Goal: Find specific page/section: Find specific page/section

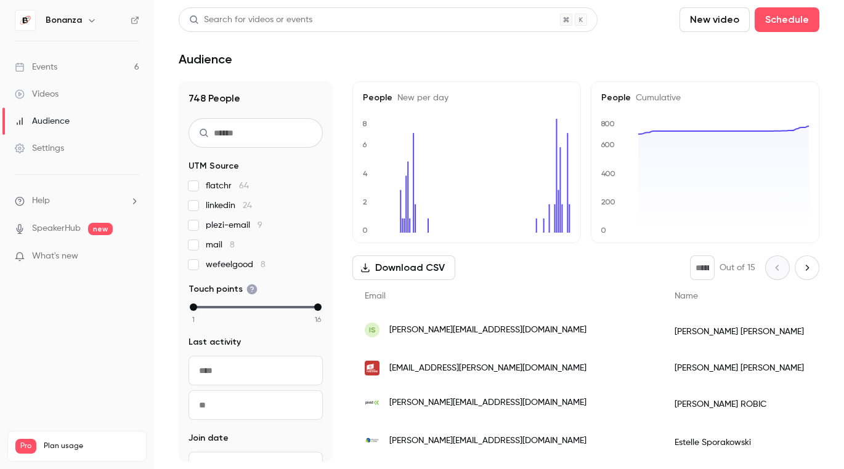
scroll to position [0, 135]
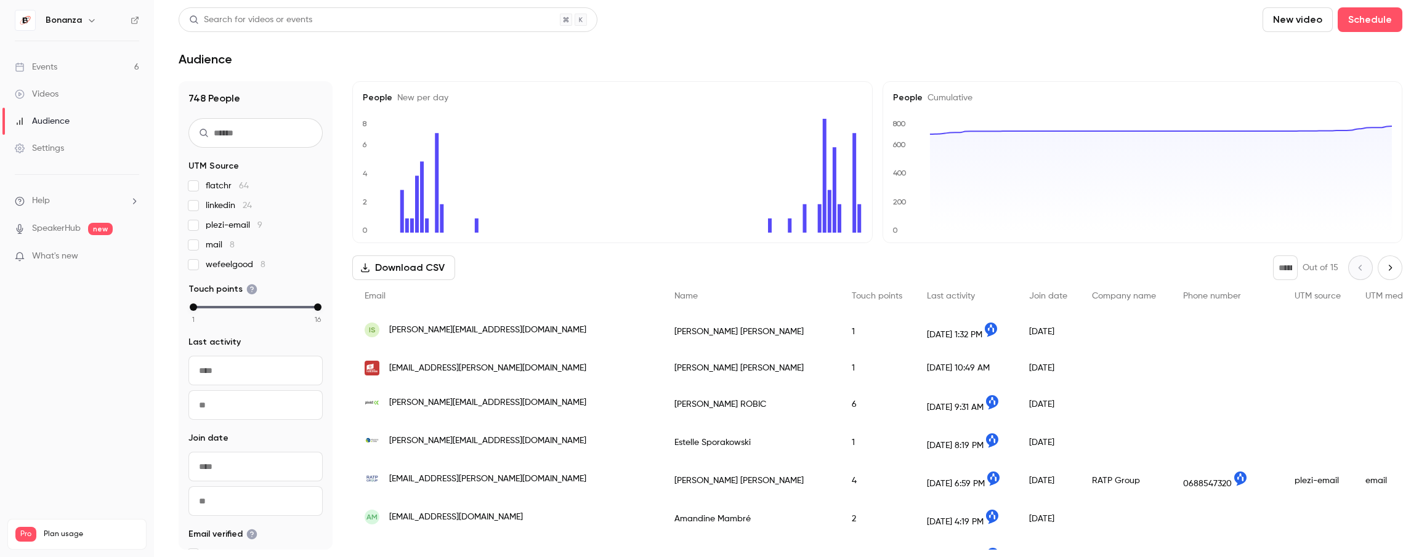
click at [68, 75] on link "Events 6" at bounding box center [77, 67] width 154 height 27
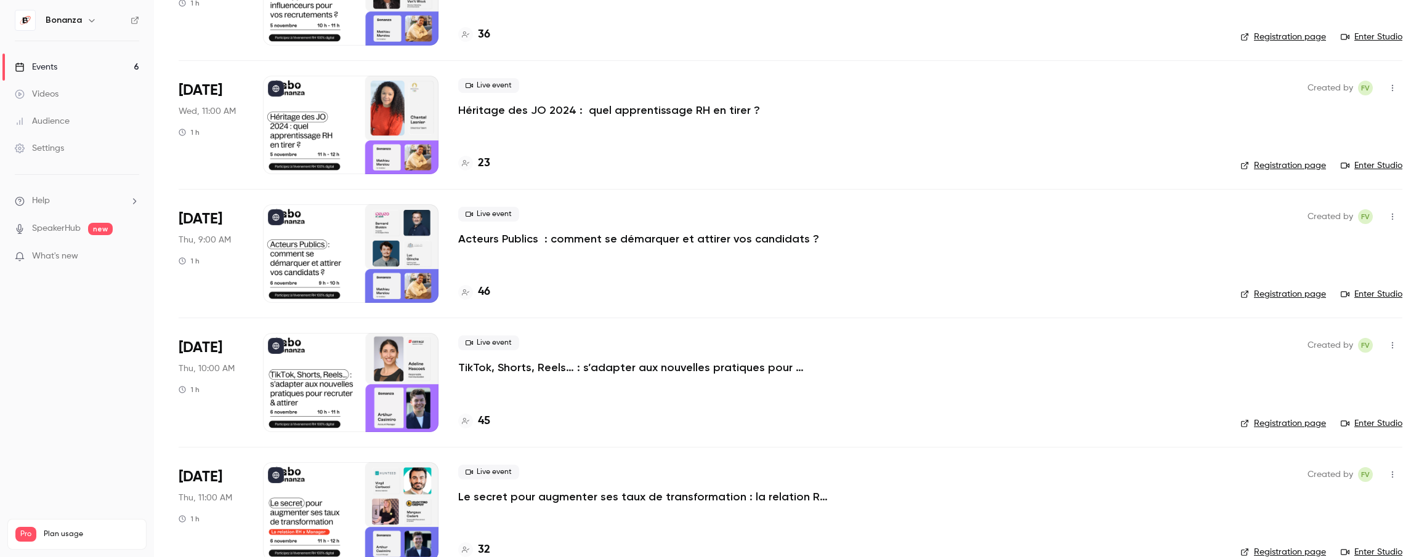
scroll to position [290, 0]
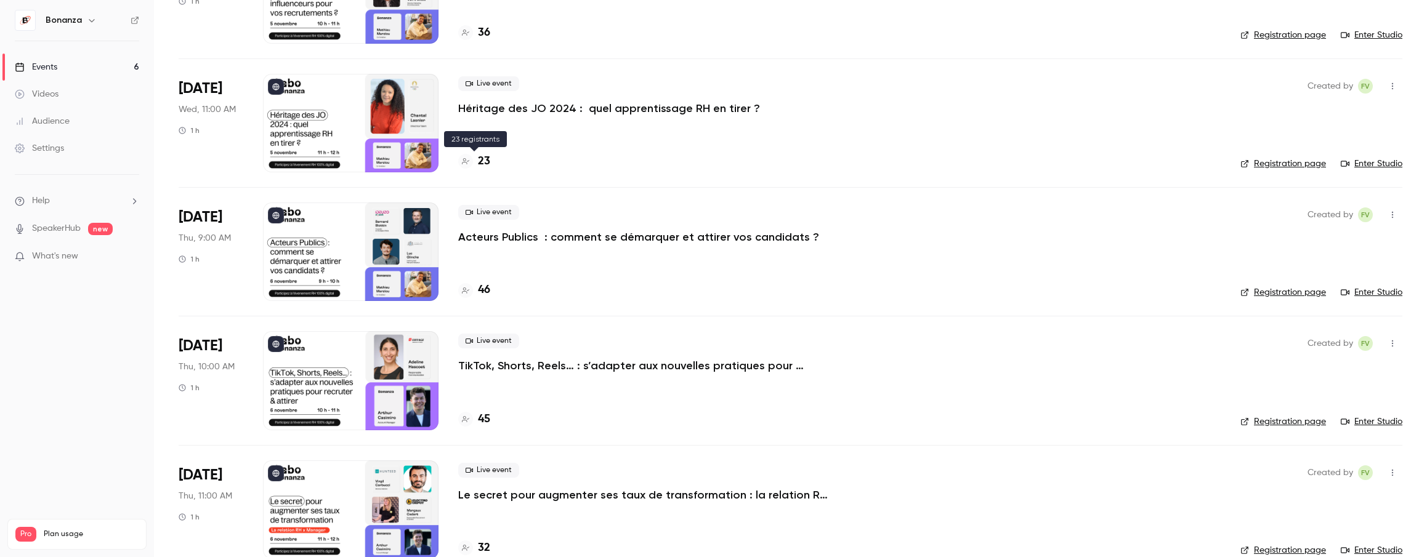
click at [469, 164] on icon at bounding box center [465, 161] width 7 height 7
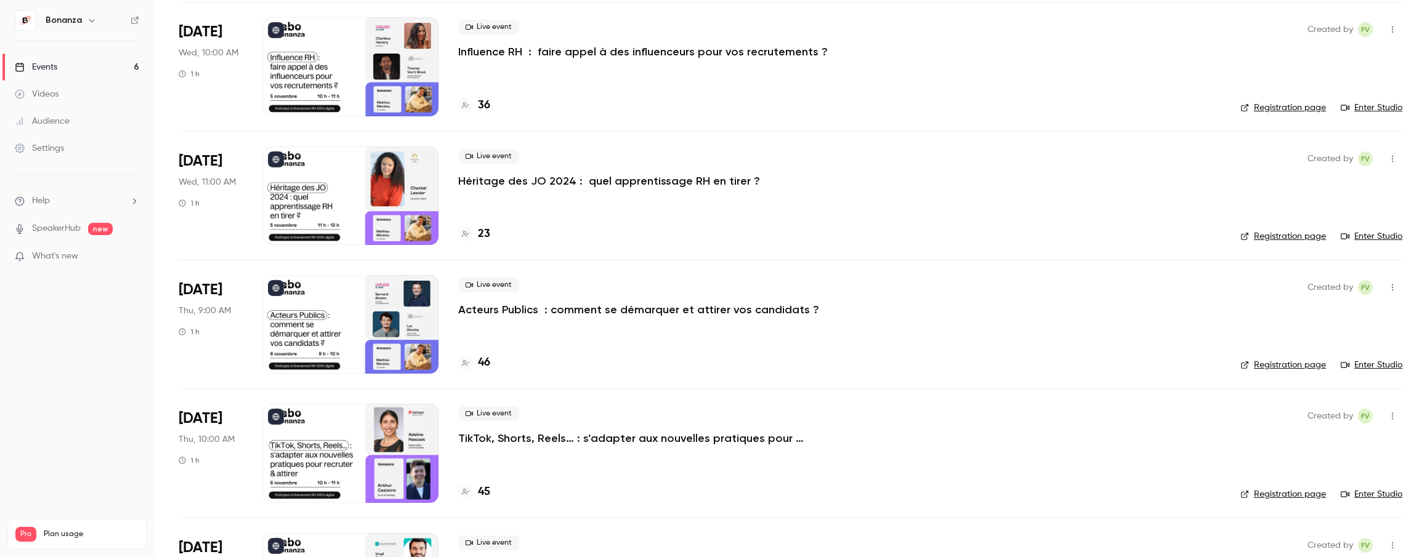
scroll to position [314, 0]
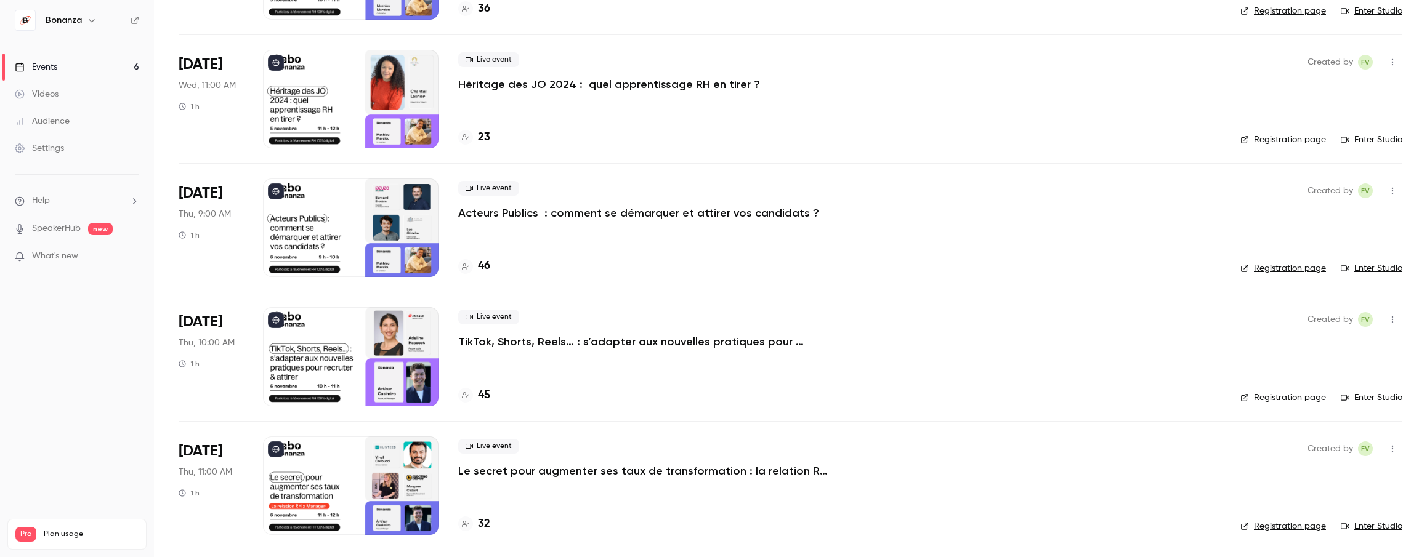
click at [63, 113] on link "Audience" at bounding box center [77, 121] width 154 height 27
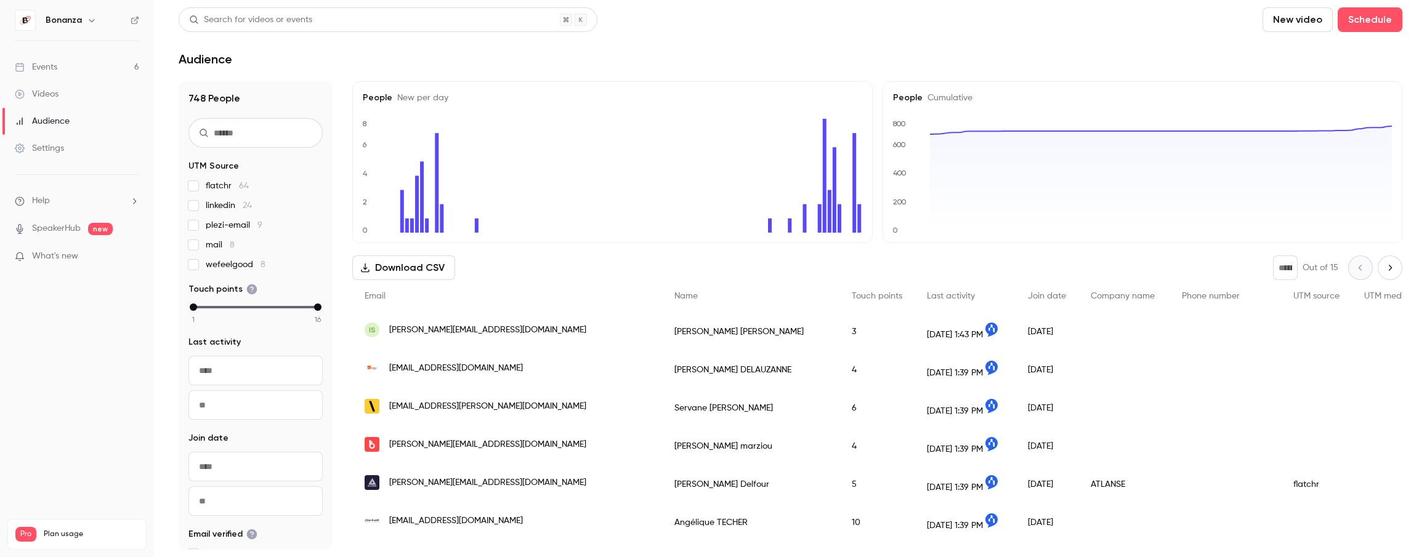
click at [67, 200] on li "Help" at bounding box center [77, 201] width 124 height 13
click at [67, 144] on div at bounding box center [713, 278] width 1427 height 557
click at [60, 119] on div "Audience" at bounding box center [42, 121] width 55 height 12
